Goal: Transaction & Acquisition: Purchase product/service

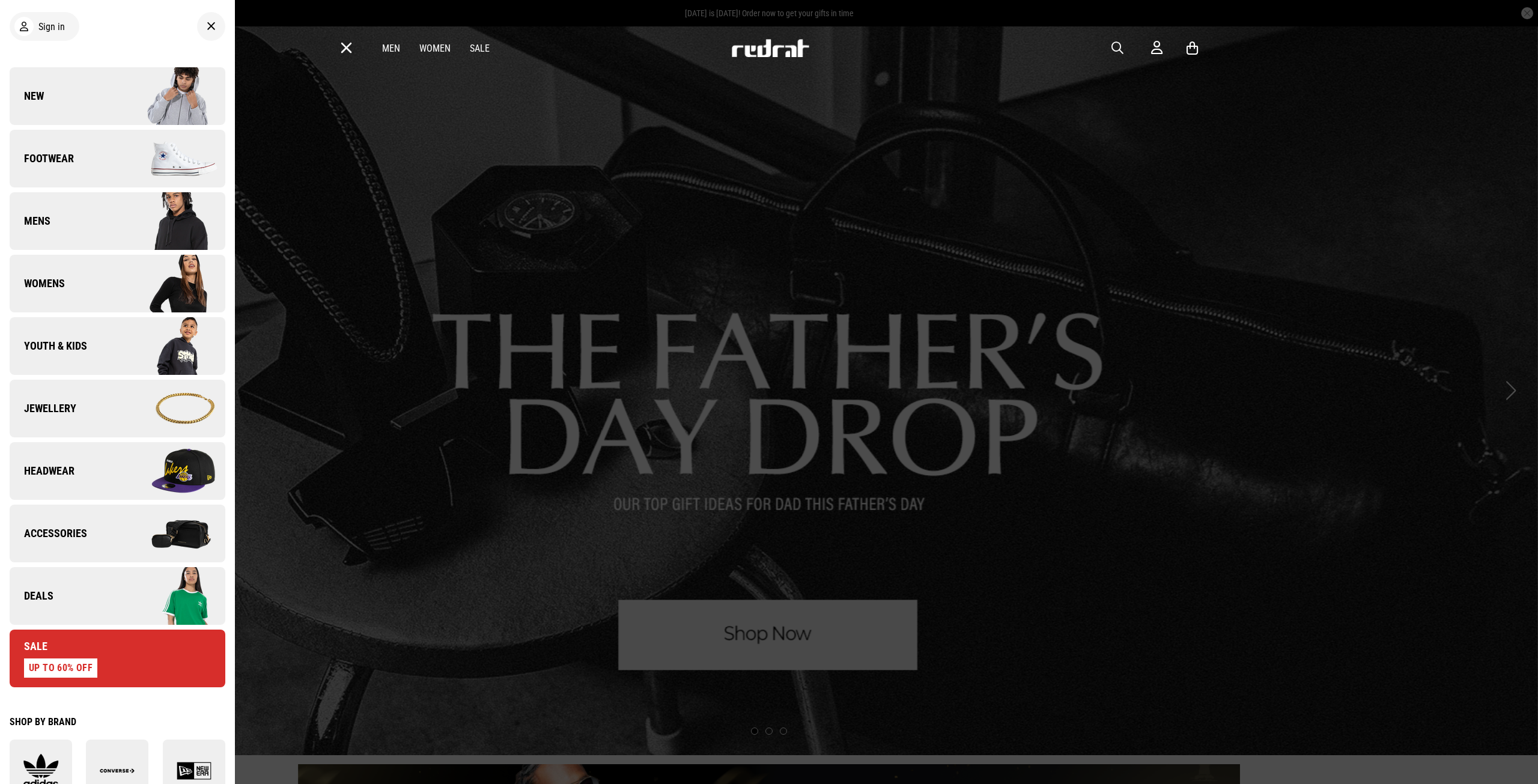
click at [78, 221] on link "Mens" at bounding box center [117, 221] width 216 height 58
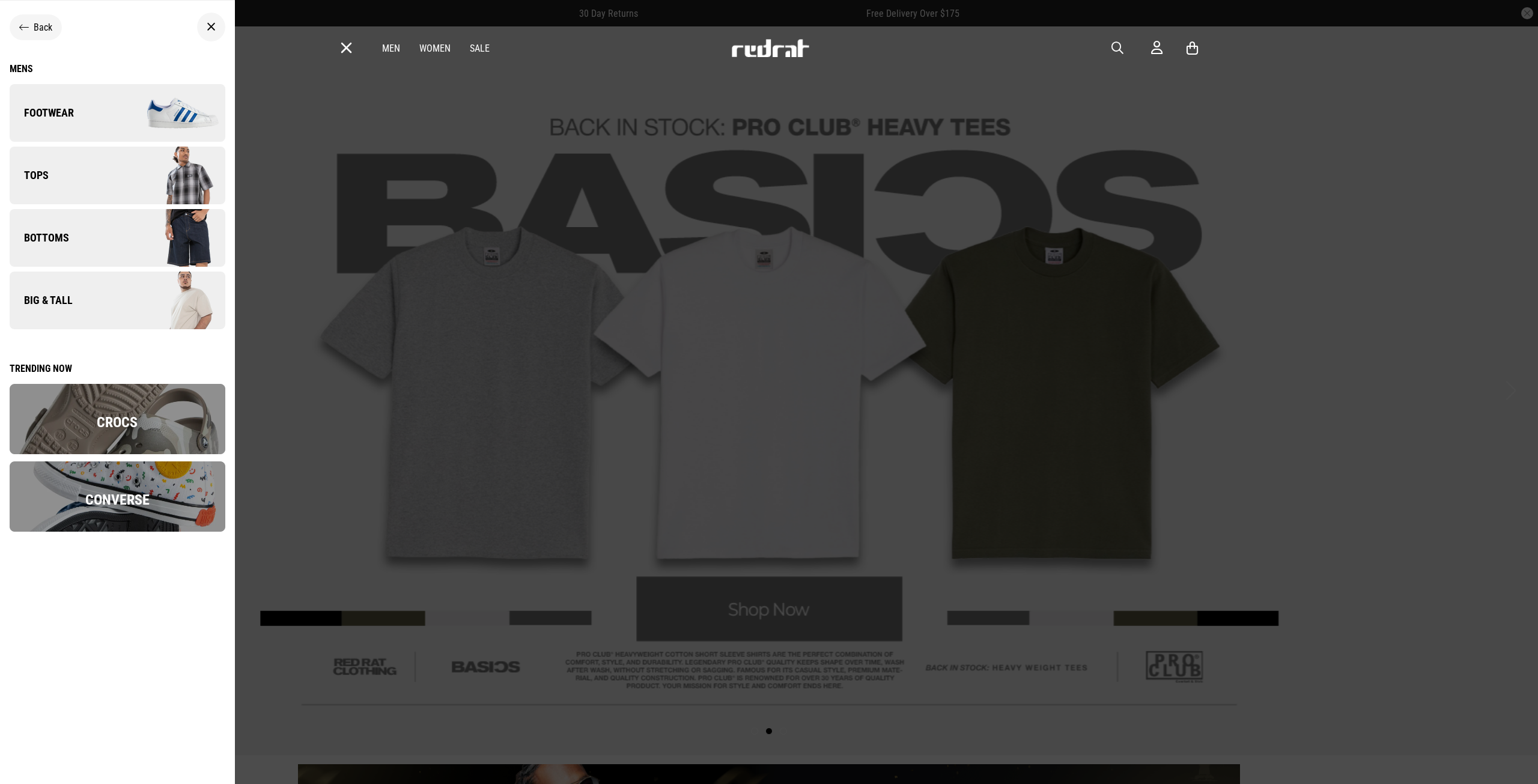
click at [139, 172] on img at bounding box center [171, 175] width 107 height 60
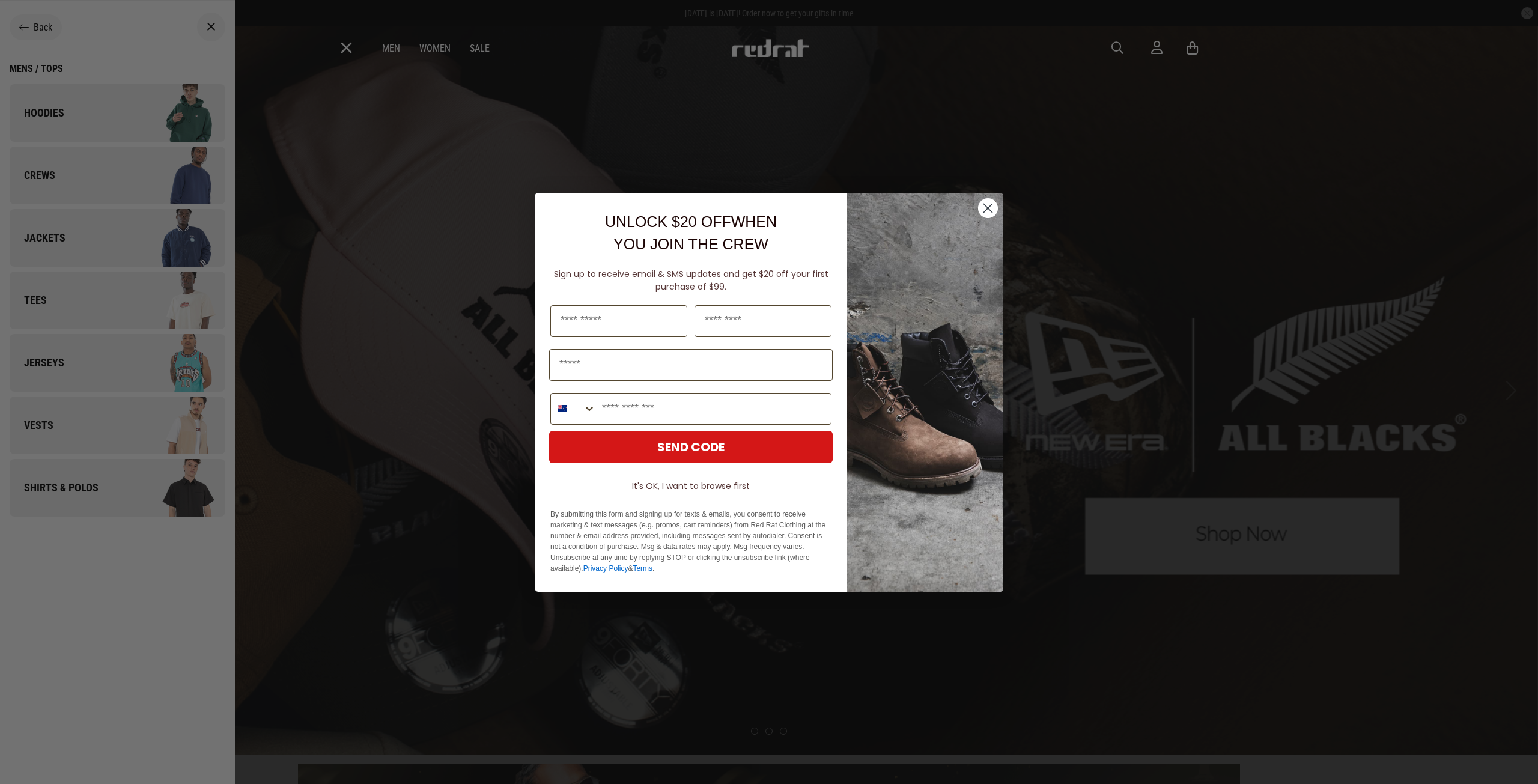
click at [980, 207] on circle "Close dialog" at bounding box center [988, 207] width 20 height 20
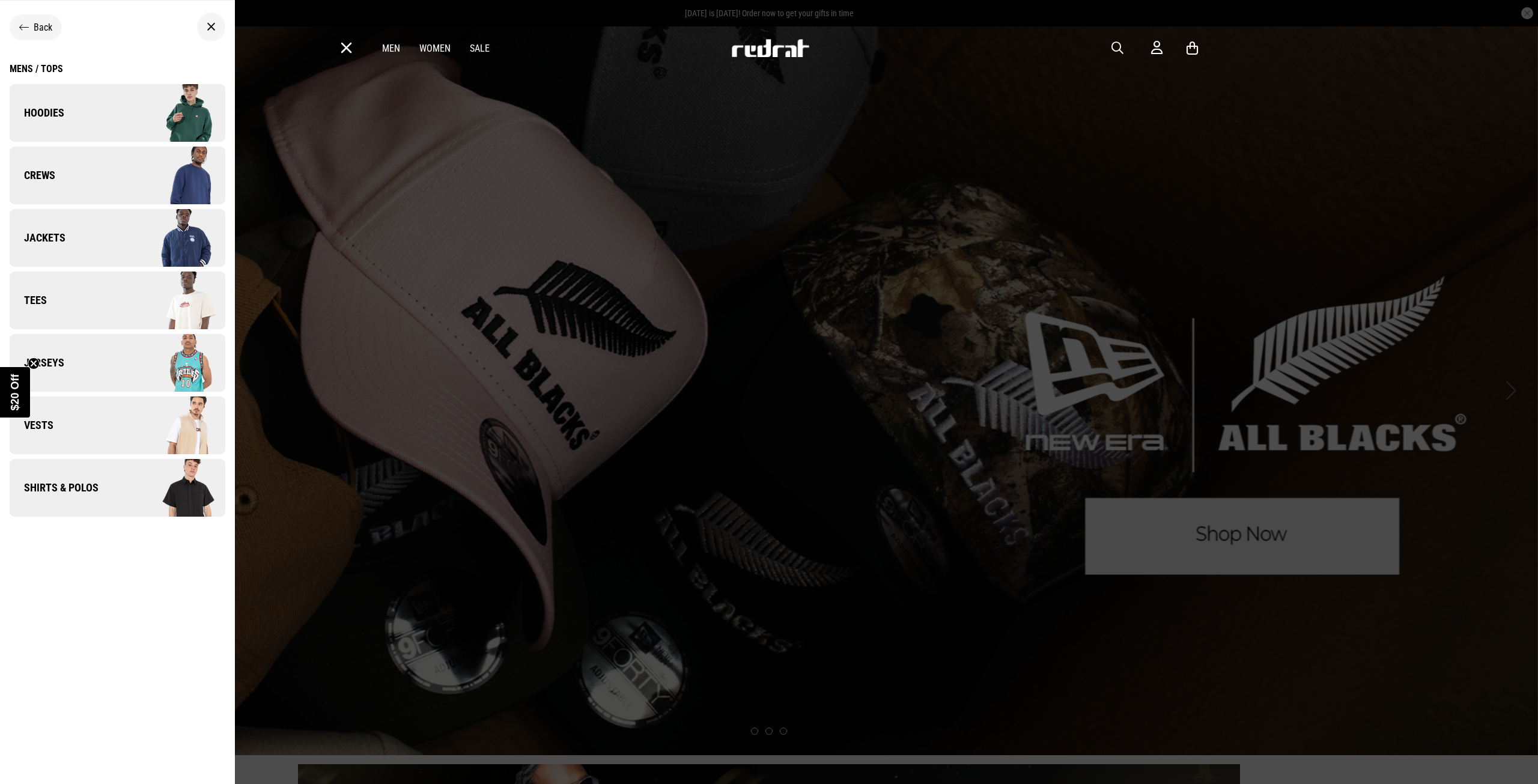
click at [32, 361] on icon "Close teaser" at bounding box center [34, 363] width 12 height 12
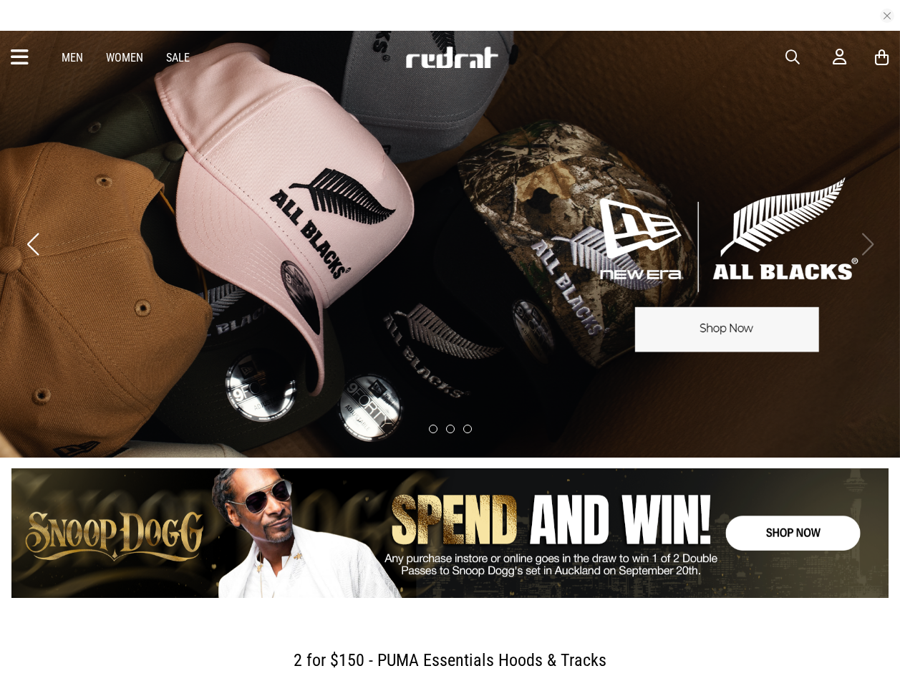
drag, startPoint x: 283, startPoint y: 93, endPoint x: 274, endPoint y: 115, distance: 23.1
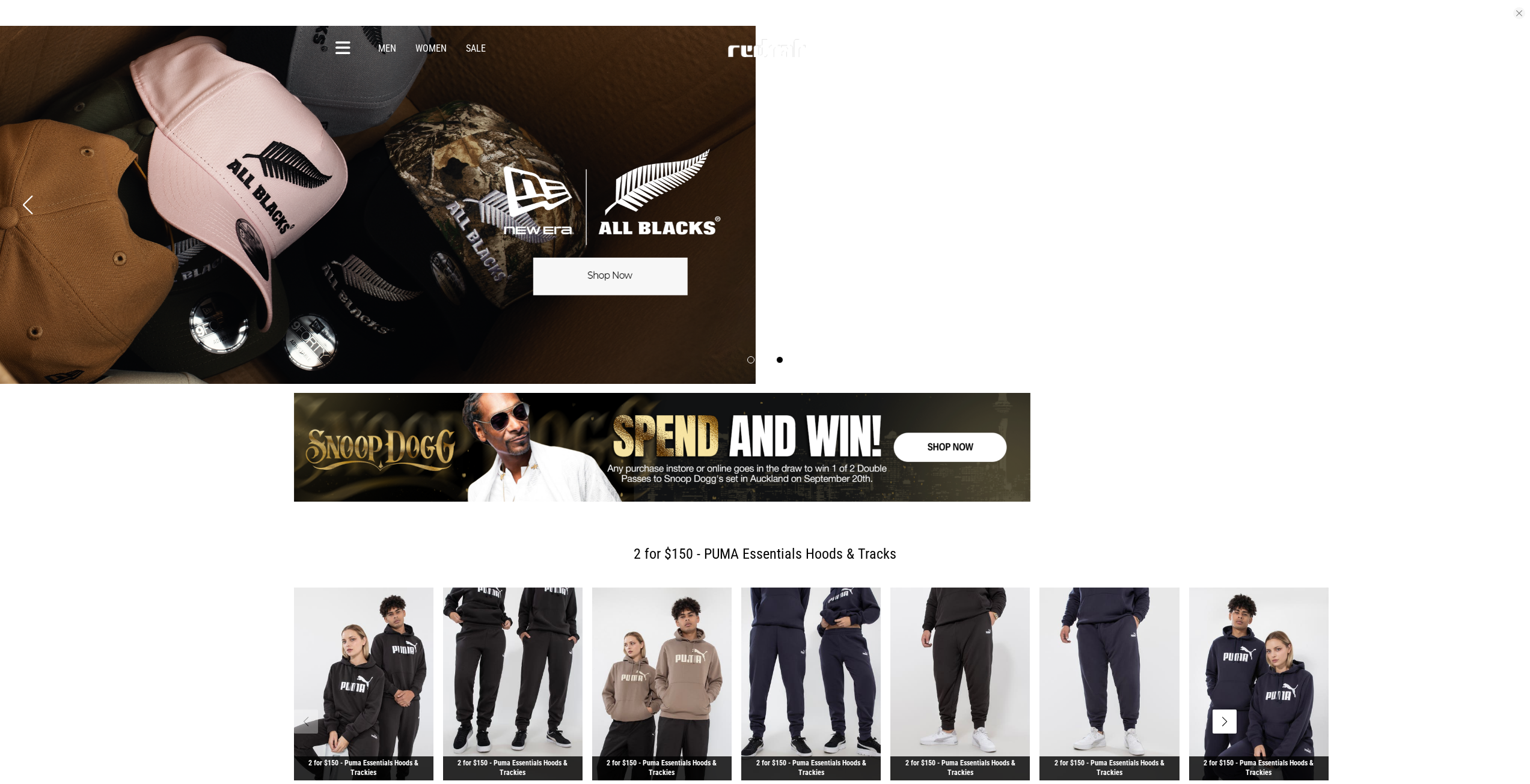
click at [756, 233] on link "3 / 3" at bounding box center [378, 205] width 756 height 358
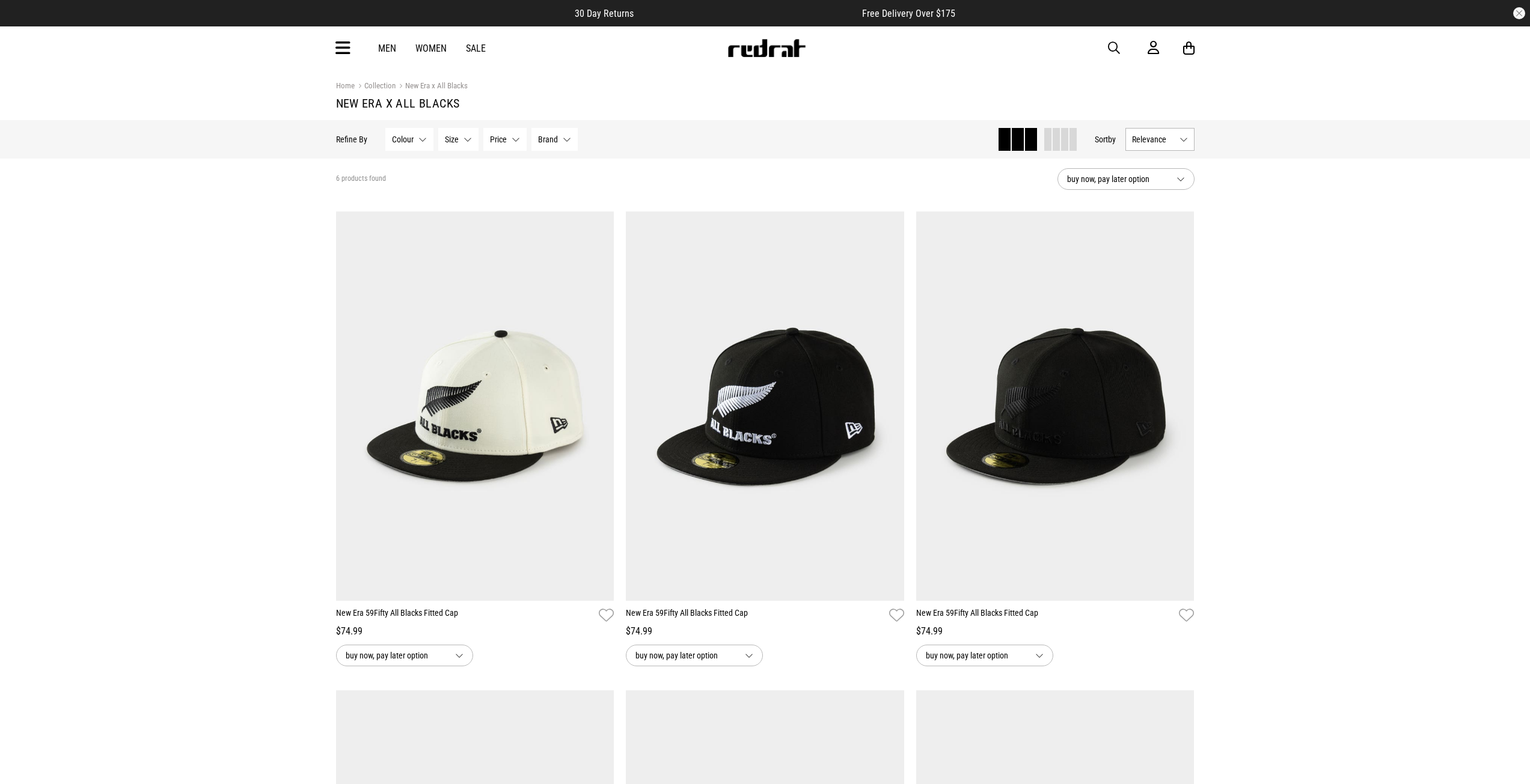
click at [750, 51] on img at bounding box center [766, 48] width 79 height 18
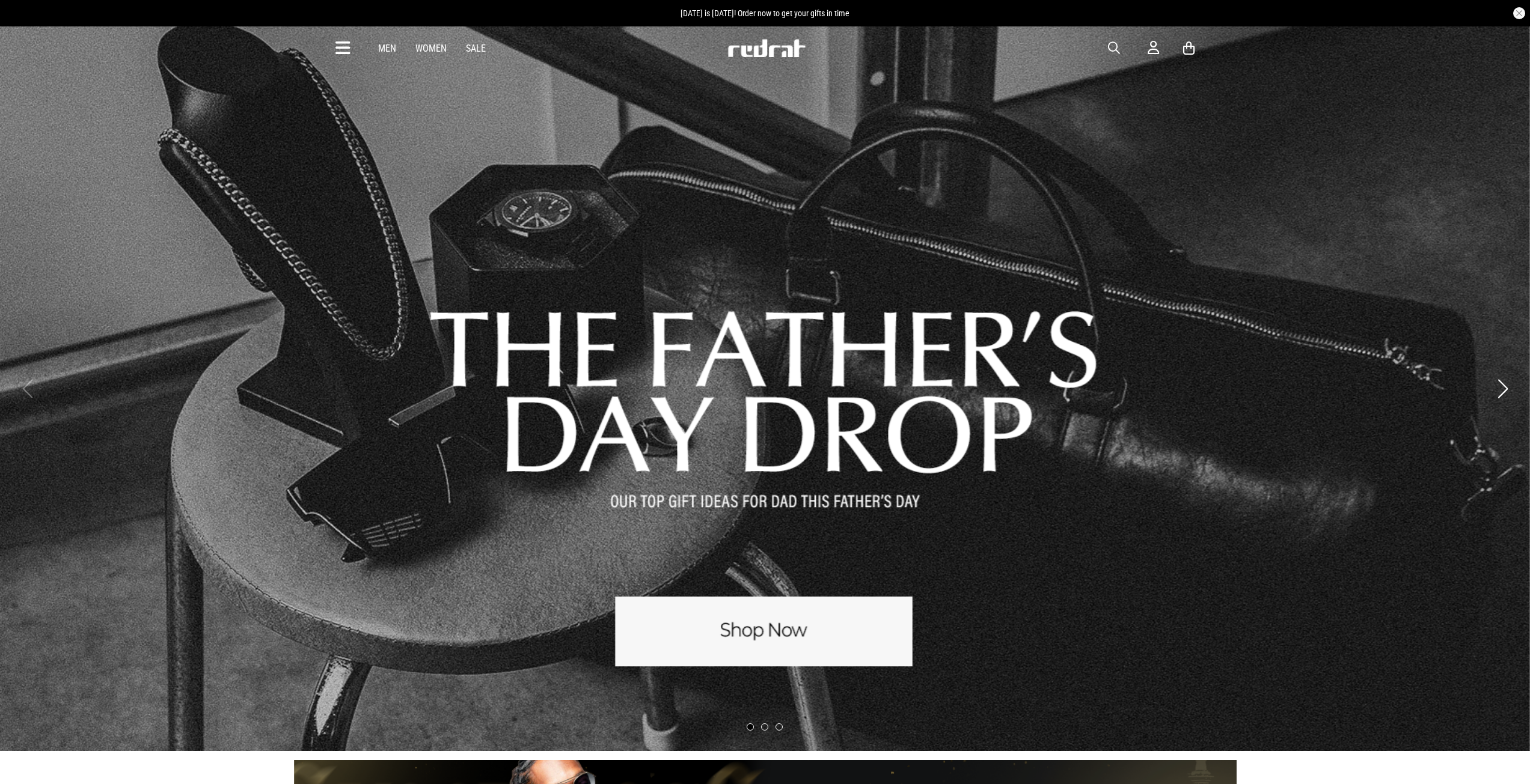
click at [390, 44] on link "Men" at bounding box center [386, 49] width 18 height 12
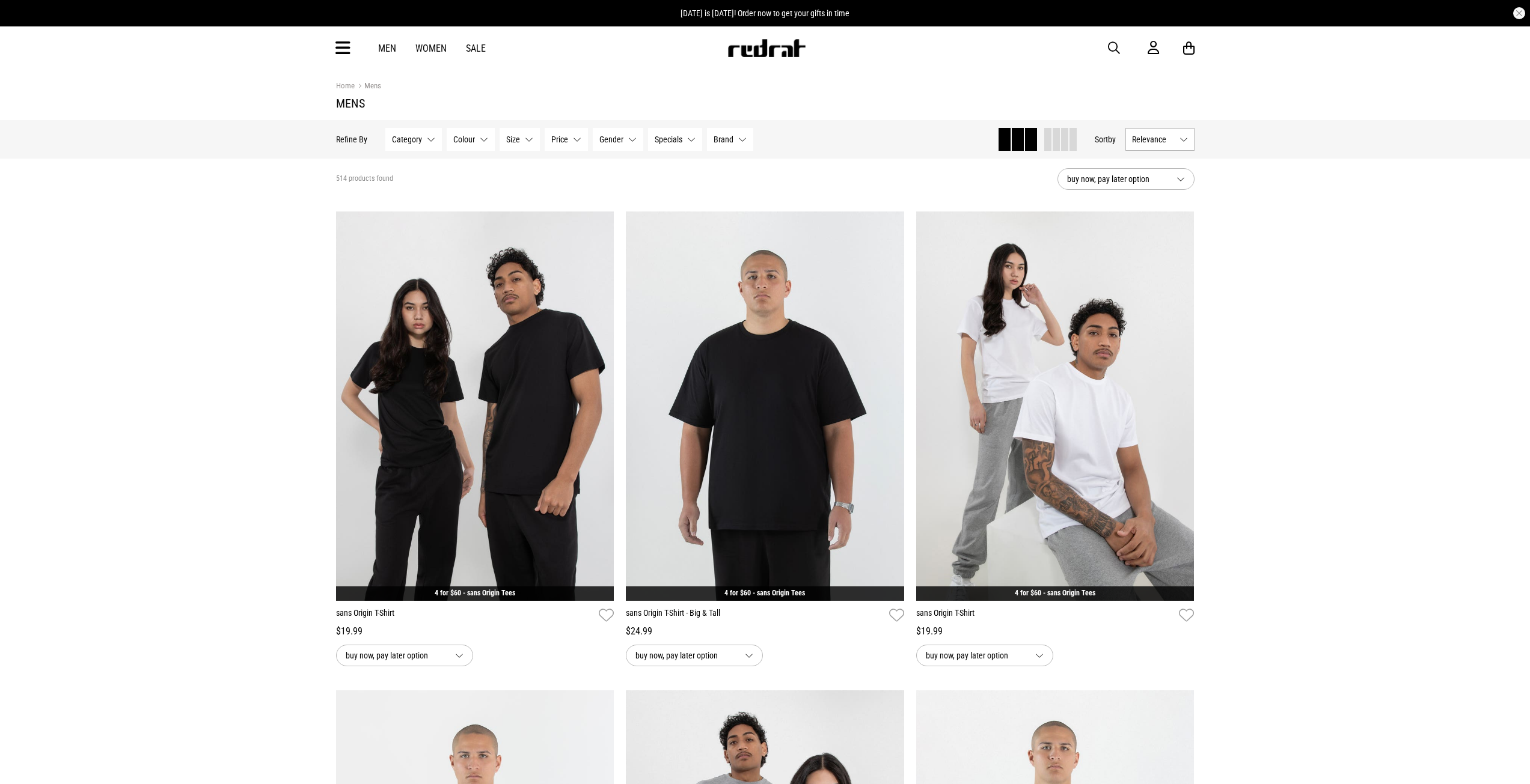
click at [339, 47] on icon at bounding box center [343, 49] width 15 height 20
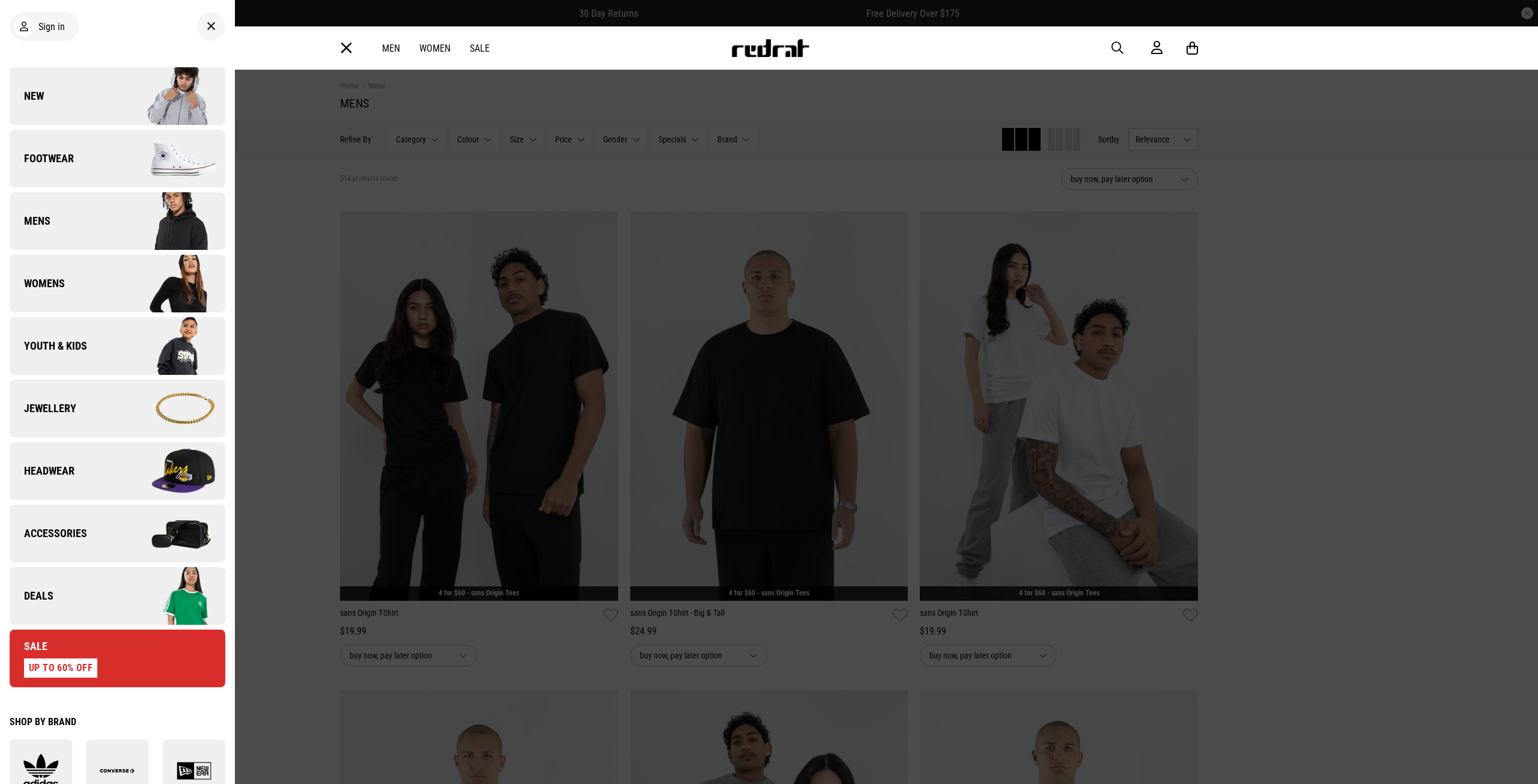
click at [180, 212] on img at bounding box center [171, 222] width 107 height 60
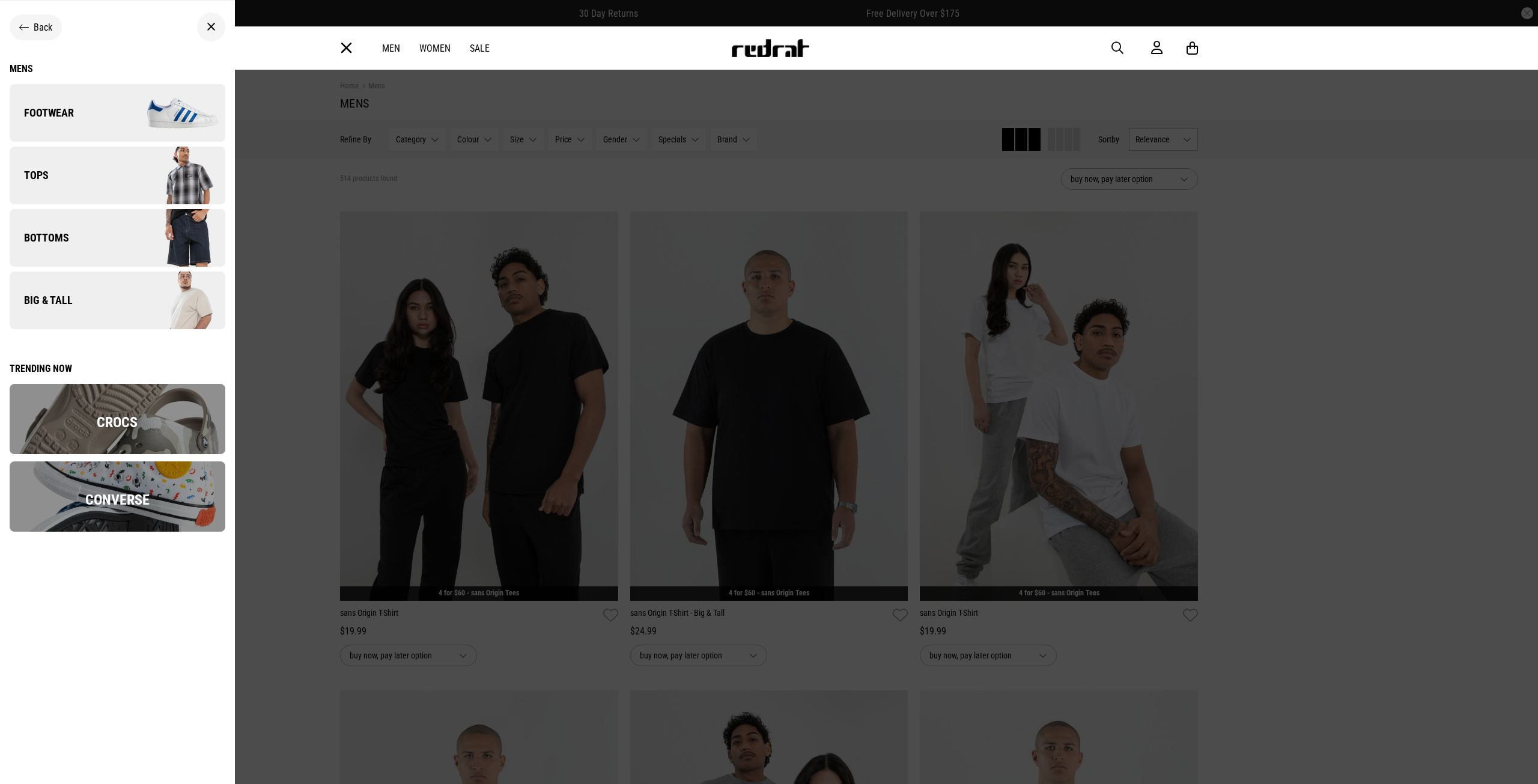
drag, startPoint x: 1399, startPoint y: 734, endPoint x: 1390, endPoint y: 721, distance: 15.8
click at [1396, 733] on div at bounding box center [769, 392] width 1538 height 784
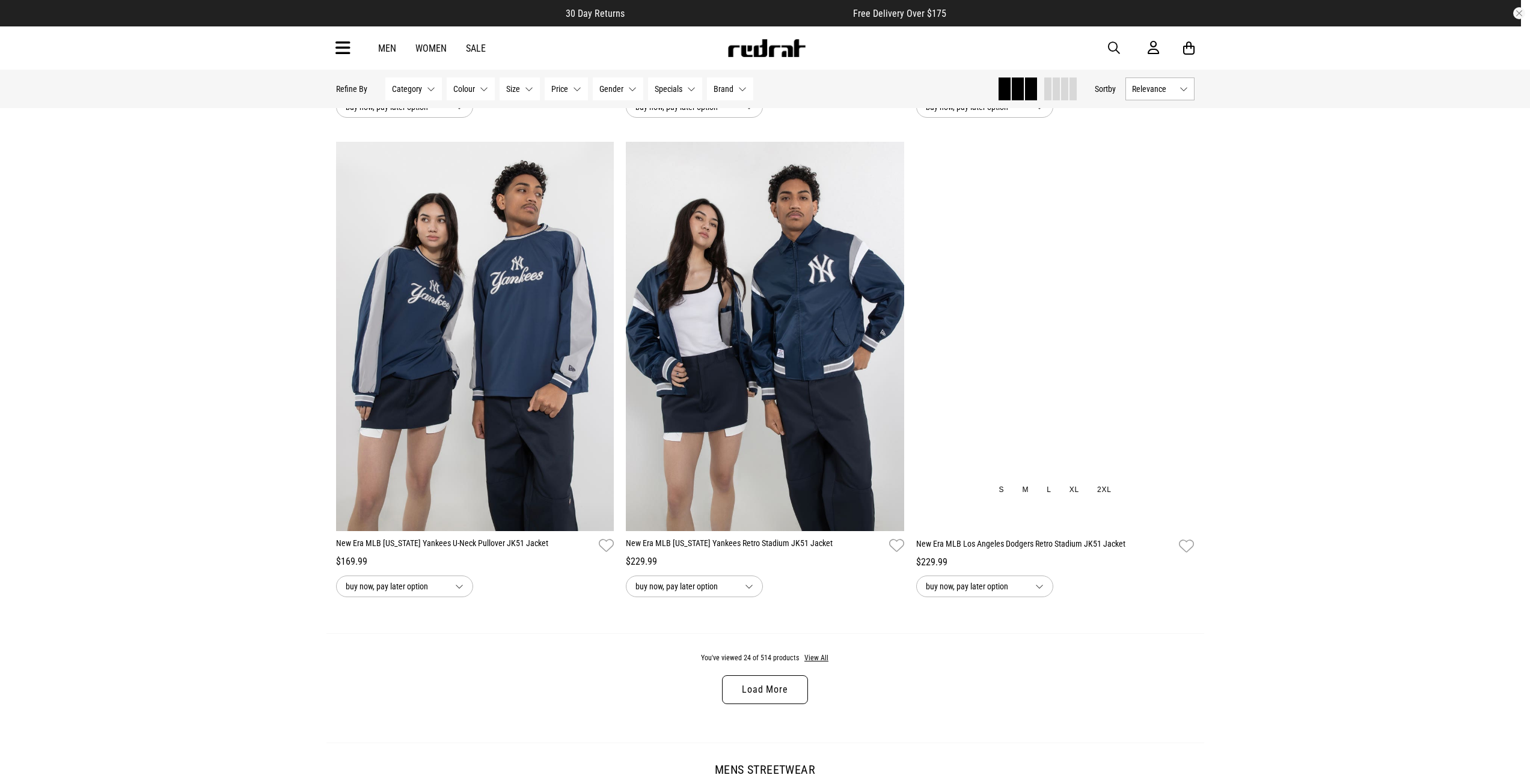
scroll to position [3425, 0]
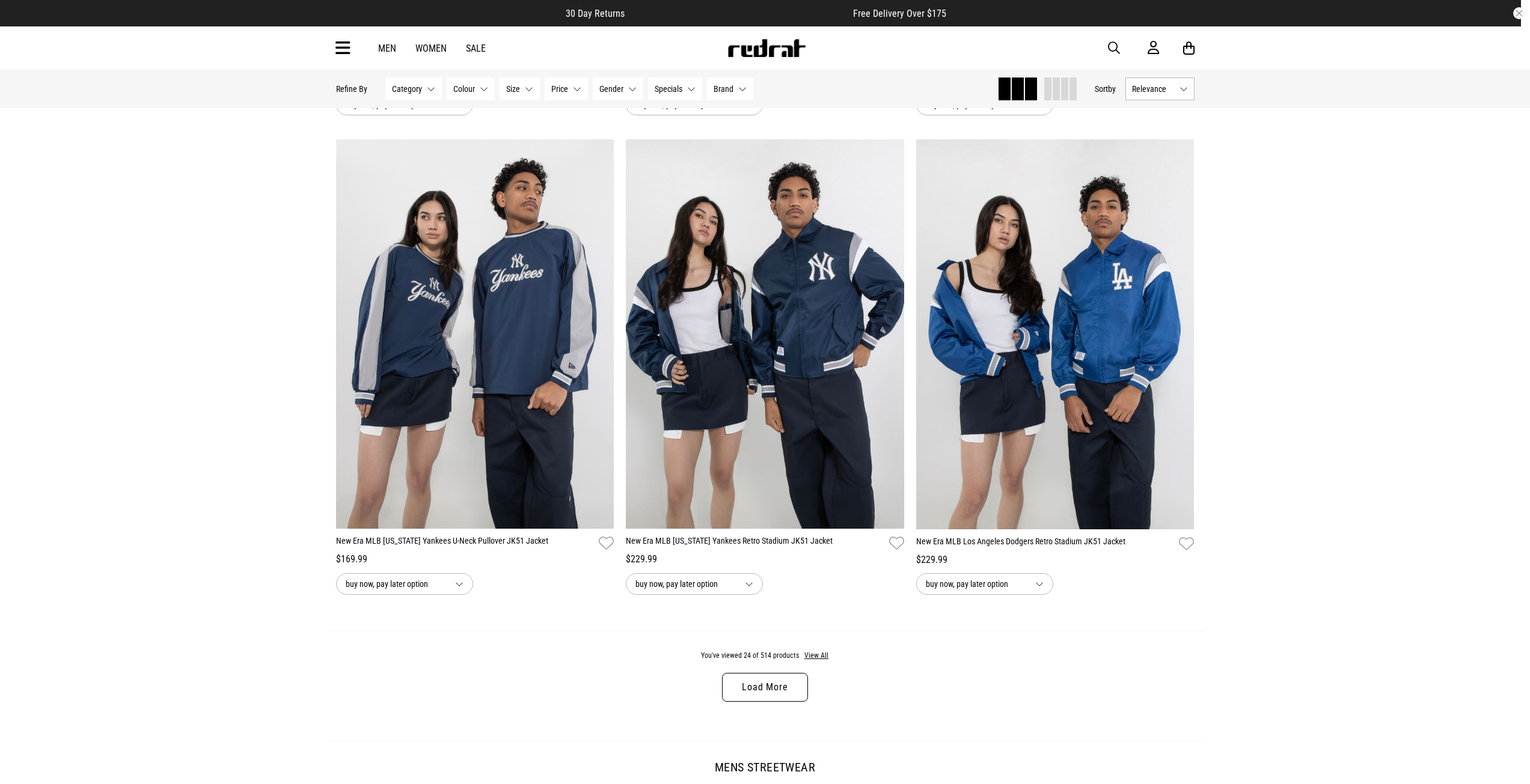
click at [778, 694] on link "Load More" at bounding box center [765, 687] width 86 height 29
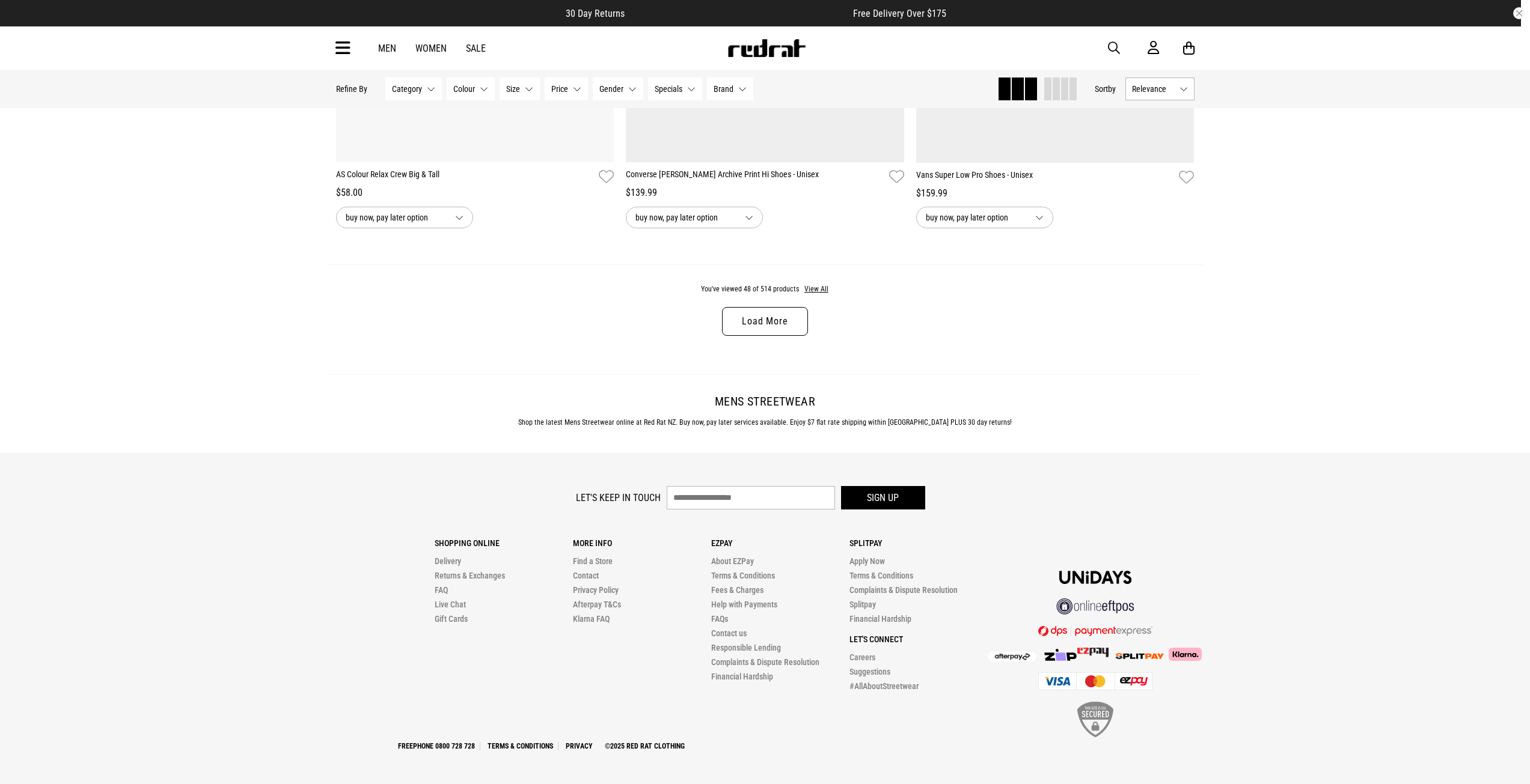
click at [788, 325] on link "Load More" at bounding box center [765, 321] width 86 height 29
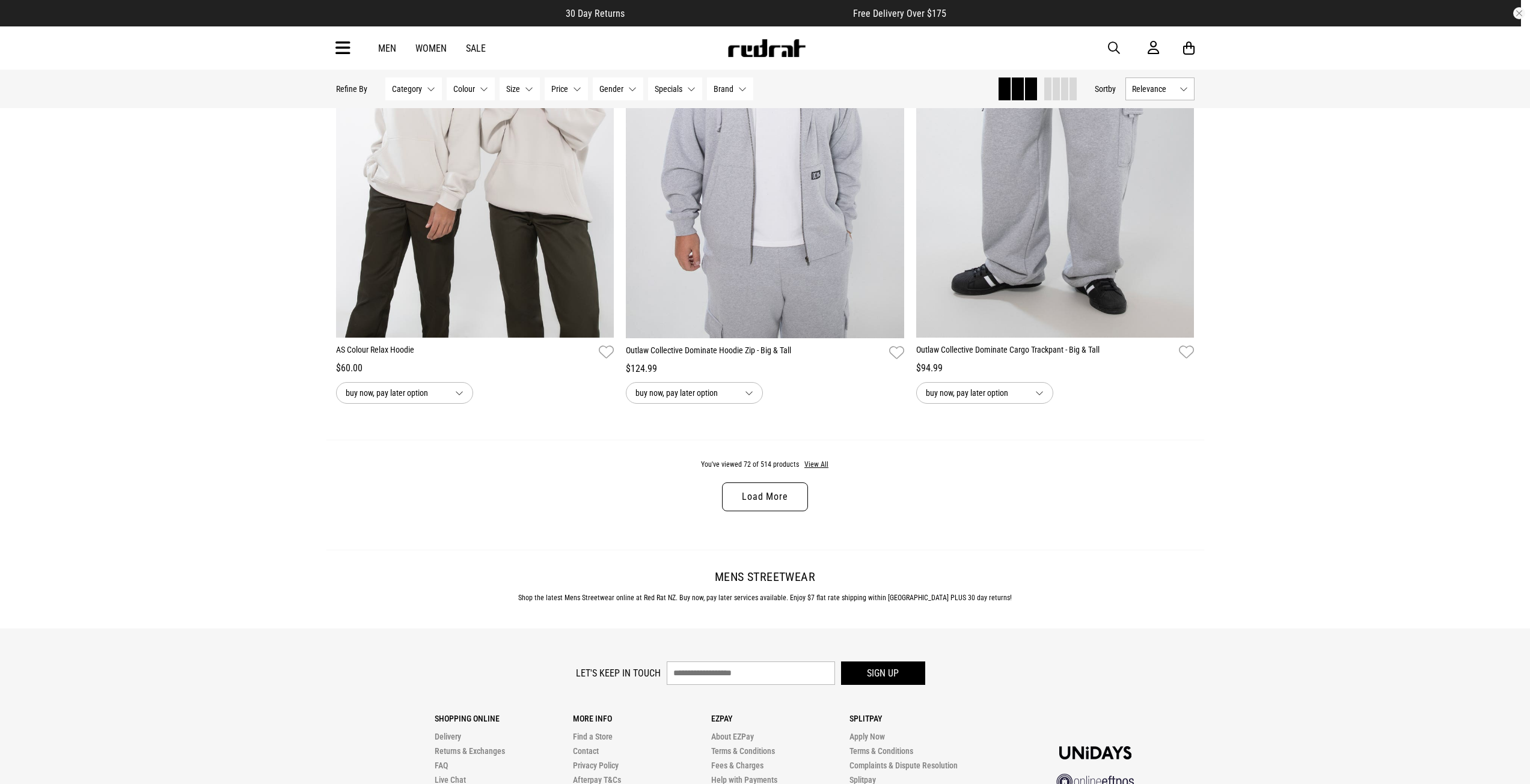
scroll to position [11470, 0]
